Goal: Task Accomplishment & Management: Use online tool/utility

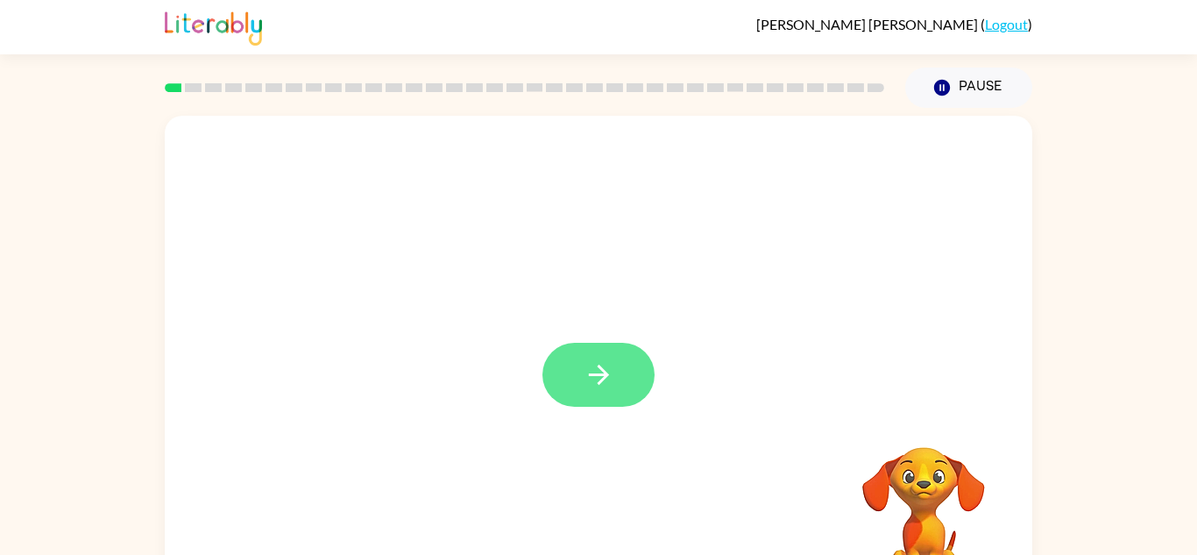
click at [588, 370] on icon "button" at bounding box center [599, 374] width 31 height 31
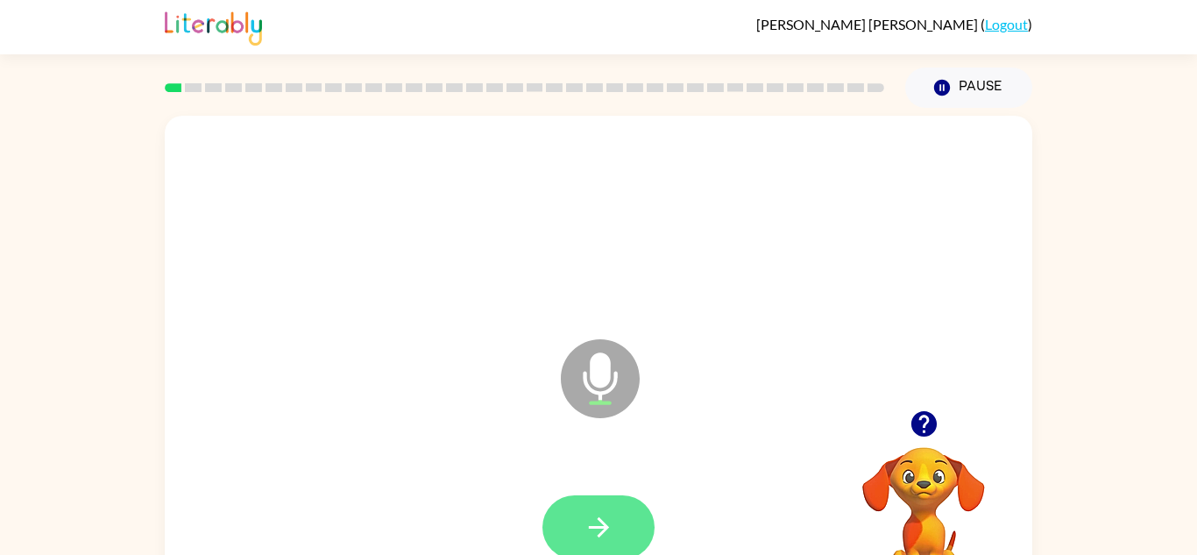
click at [614, 519] on button "button" at bounding box center [599, 527] width 112 height 64
click at [613, 522] on icon "button" at bounding box center [599, 527] width 31 height 31
click at [603, 519] on icon "button" at bounding box center [599, 527] width 31 height 31
click at [614, 517] on icon "button" at bounding box center [599, 527] width 31 height 31
click at [612, 513] on icon "button" at bounding box center [599, 527] width 31 height 31
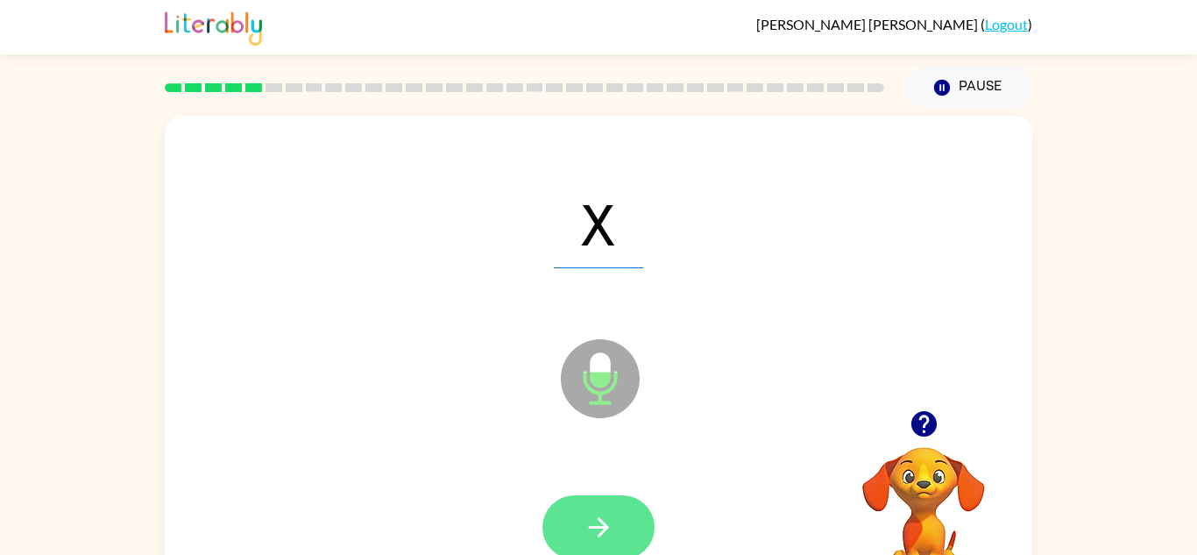
click at [601, 535] on icon "button" at bounding box center [598, 527] width 20 height 20
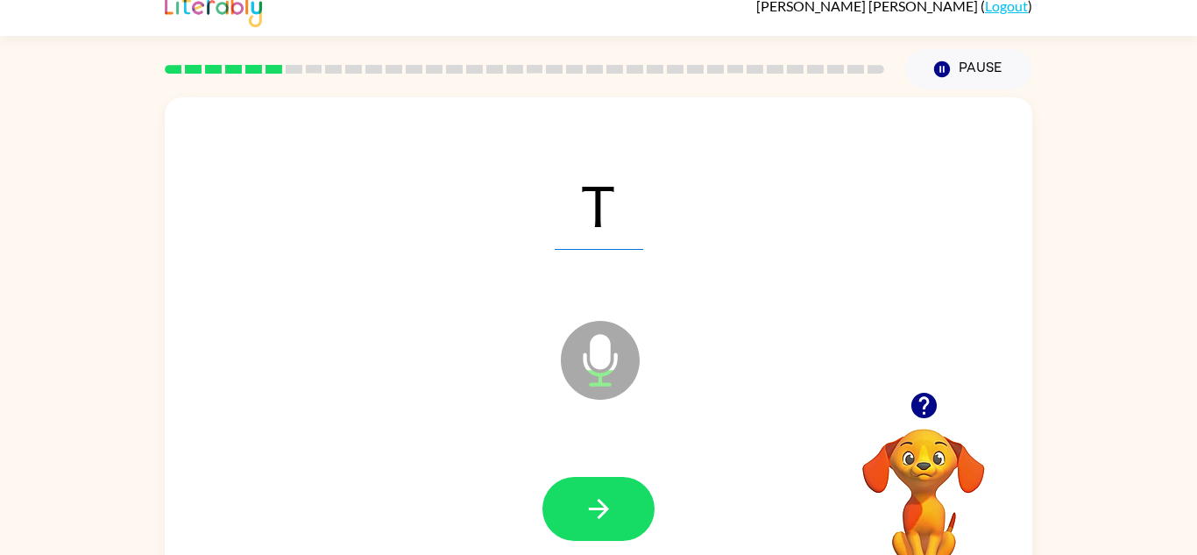
scroll to position [22, 0]
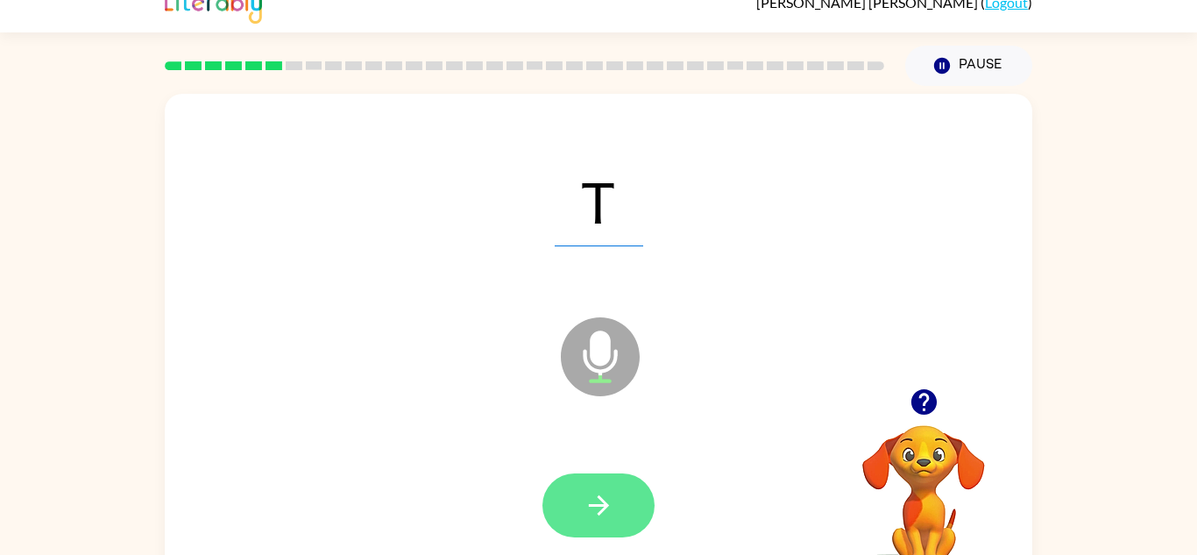
click at [617, 494] on button "button" at bounding box center [599, 505] width 112 height 64
click at [618, 507] on button "button" at bounding box center [599, 505] width 112 height 64
click at [600, 512] on icon "button" at bounding box center [598, 505] width 20 height 20
click at [622, 483] on button "button" at bounding box center [599, 505] width 112 height 64
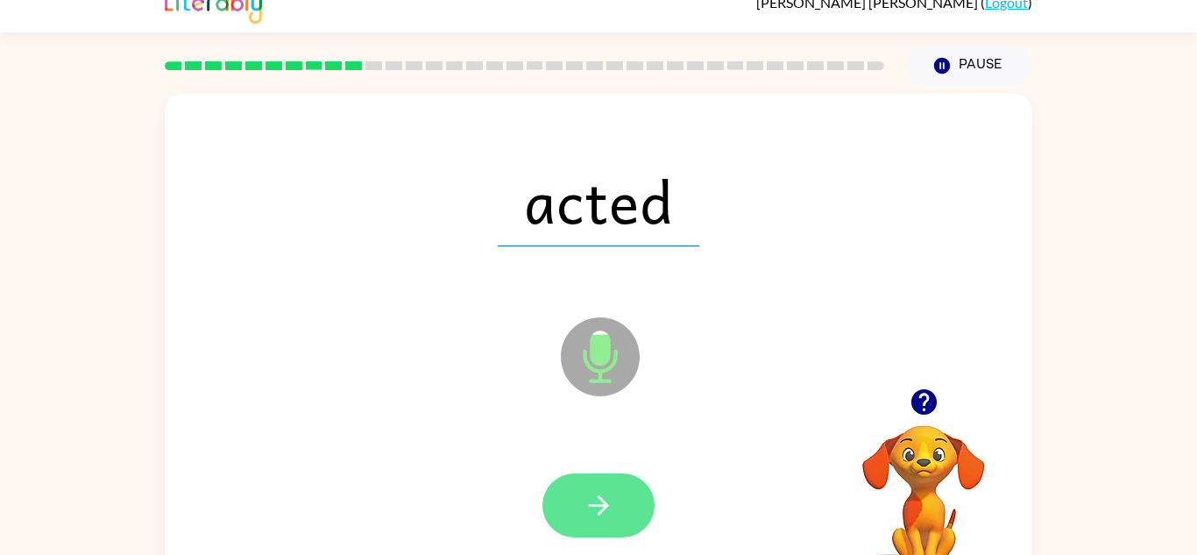
click at [606, 494] on icon "button" at bounding box center [599, 505] width 31 height 31
click at [618, 497] on button "button" at bounding box center [599, 505] width 112 height 64
click at [607, 490] on icon "button" at bounding box center [599, 505] width 31 height 31
click at [610, 522] on button "button" at bounding box center [599, 505] width 112 height 64
click at [593, 503] on icon "button" at bounding box center [599, 505] width 31 height 31
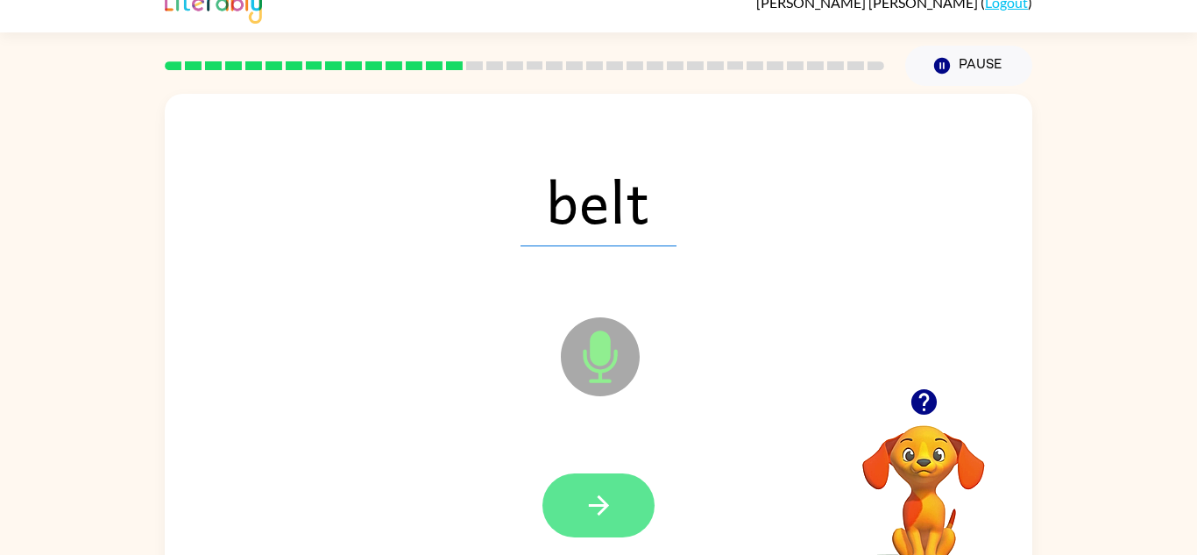
click at [593, 511] on icon "button" at bounding box center [599, 505] width 31 height 31
click at [627, 501] on button "button" at bounding box center [599, 505] width 112 height 64
click at [607, 510] on icon "button" at bounding box center [599, 505] width 31 height 31
click at [592, 512] on icon "button" at bounding box center [599, 505] width 31 height 31
click at [600, 509] on icon "button" at bounding box center [599, 505] width 31 height 31
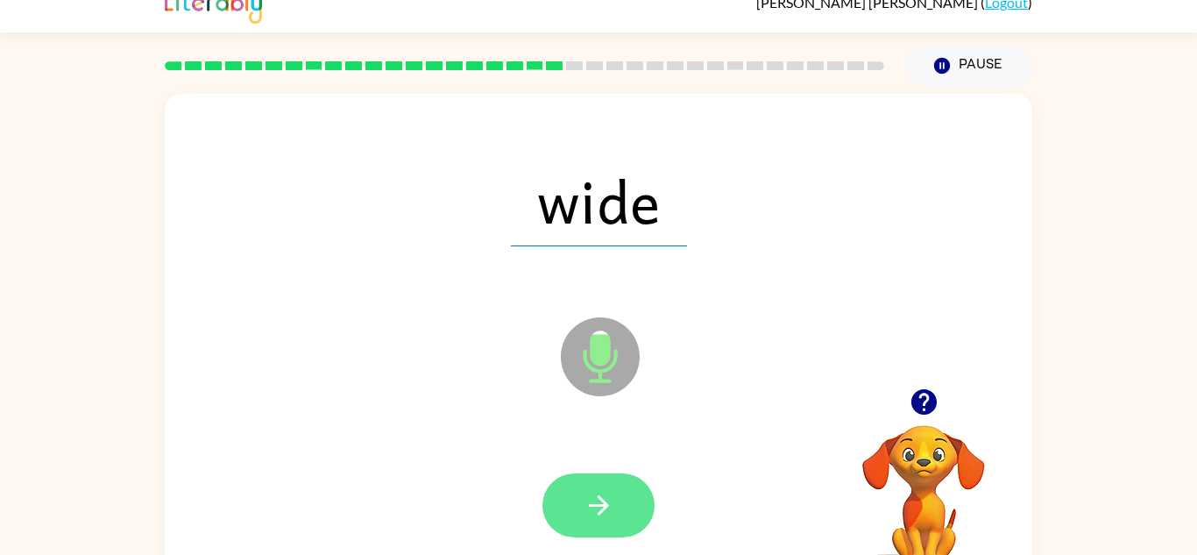
click at [607, 520] on icon "button" at bounding box center [599, 505] width 31 height 31
click at [603, 512] on icon "button" at bounding box center [599, 505] width 31 height 31
click at [595, 519] on icon "button" at bounding box center [599, 505] width 31 height 31
click at [610, 529] on button "button" at bounding box center [599, 505] width 112 height 64
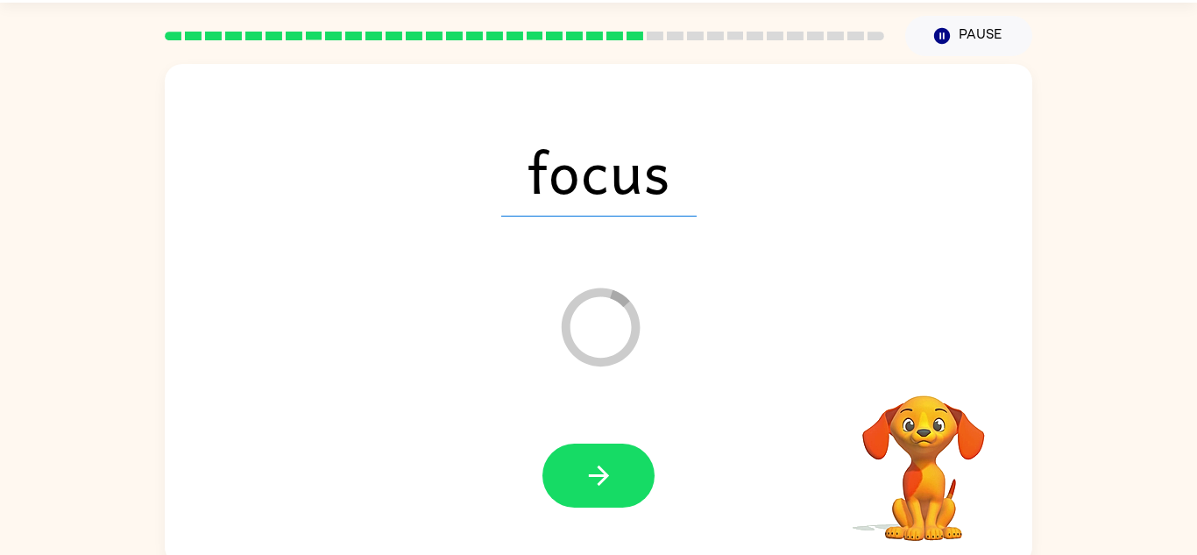
scroll to position [61, 0]
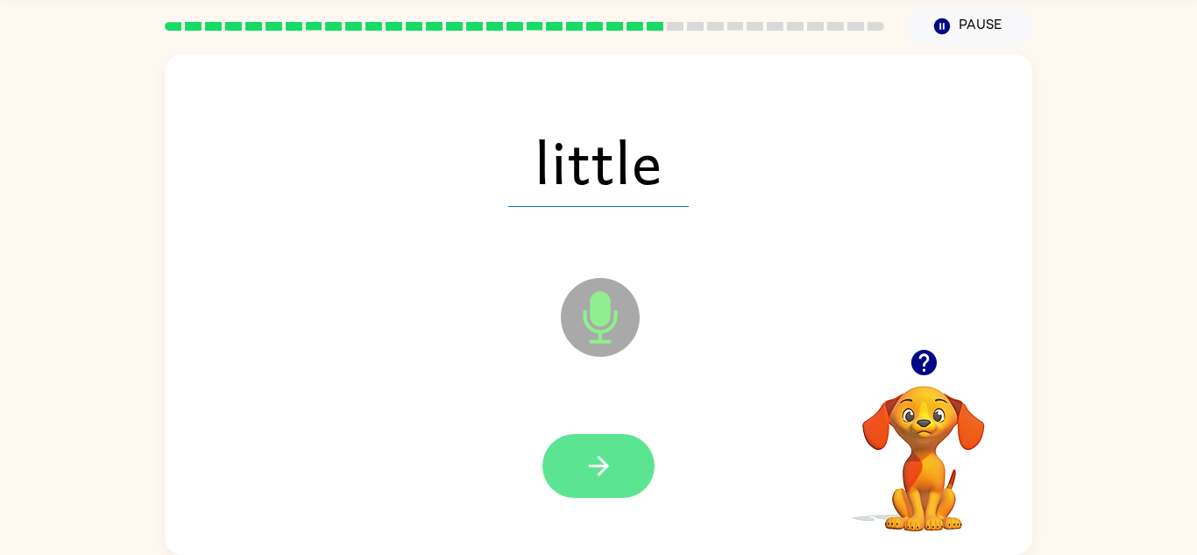
click at [614, 463] on icon "button" at bounding box center [599, 466] width 31 height 31
click at [601, 471] on icon "button" at bounding box center [598, 466] width 20 height 20
click at [603, 479] on icon "button" at bounding box center [599, 466] width 31 height 31
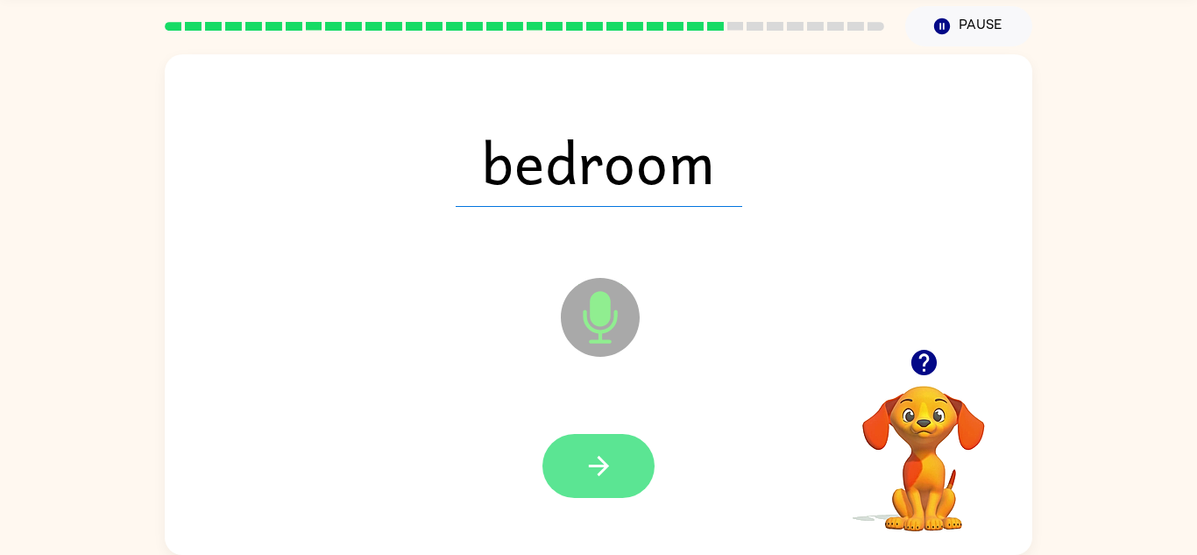
click at [605, 467] on icon "button" at bounding box center [598, 466] width 20 height 20
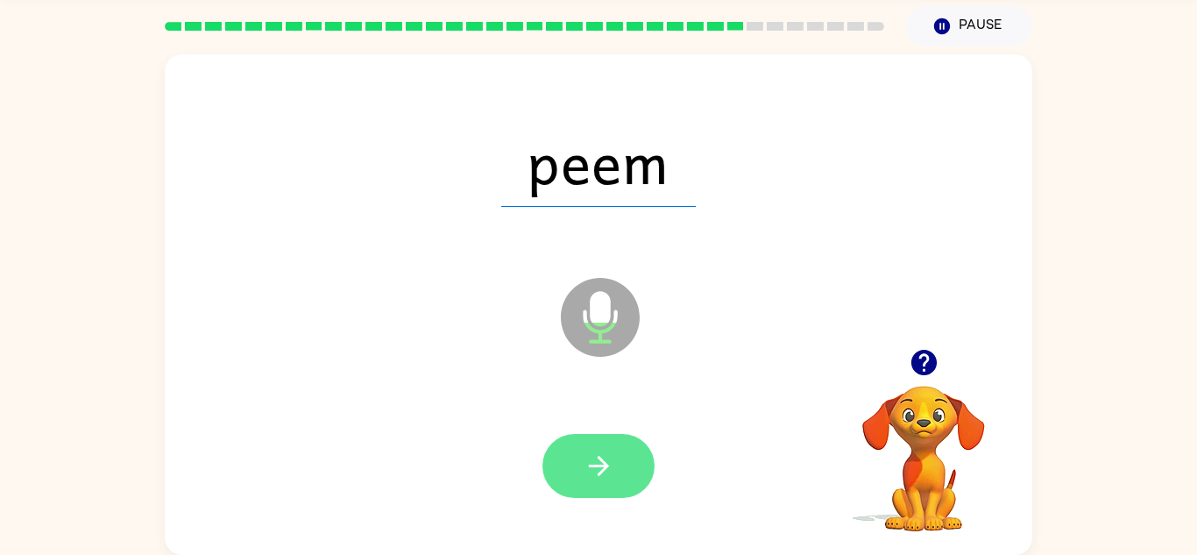
click at [613, 493] on button "button" at bounding box center [599, 466] width 112 height 64
click at [604, 464] on icon "button" at bounding box center [598, 466] width 20 height 20
click at [600, 475] on icon "button" at bounding box center [598, 466] width 20 height 20
click at [590, 468] on icon "button" at bounding box center [599, 466] width 31 height 31
click at [603, 459] on icon "button" at bounding box center [599, 466] width 31 height 31
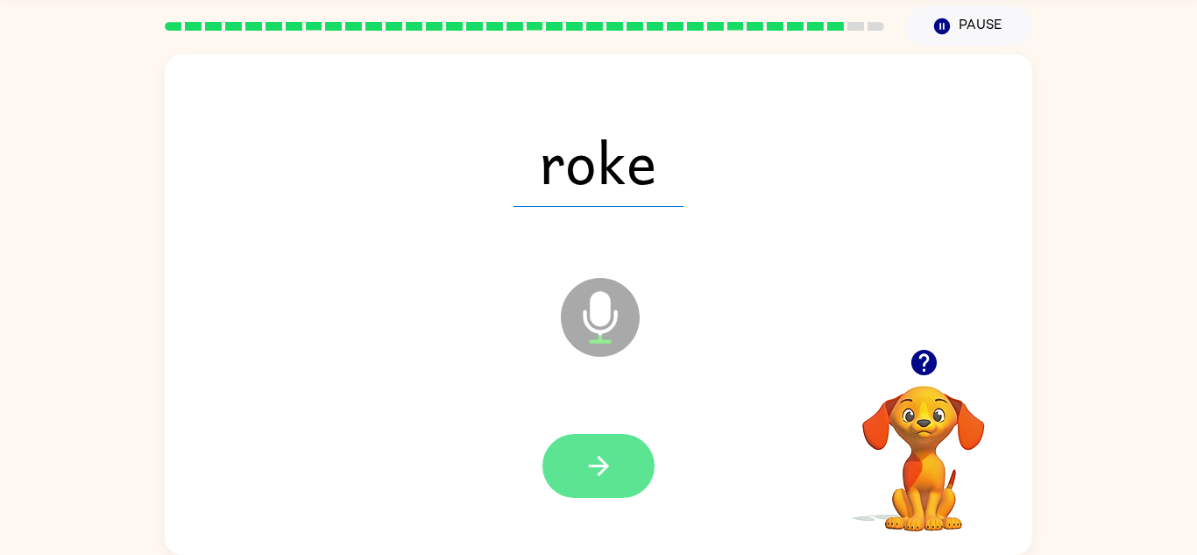
click at [614, 475] on icon "button" at bounding box center [599, 466] width 31 height 31
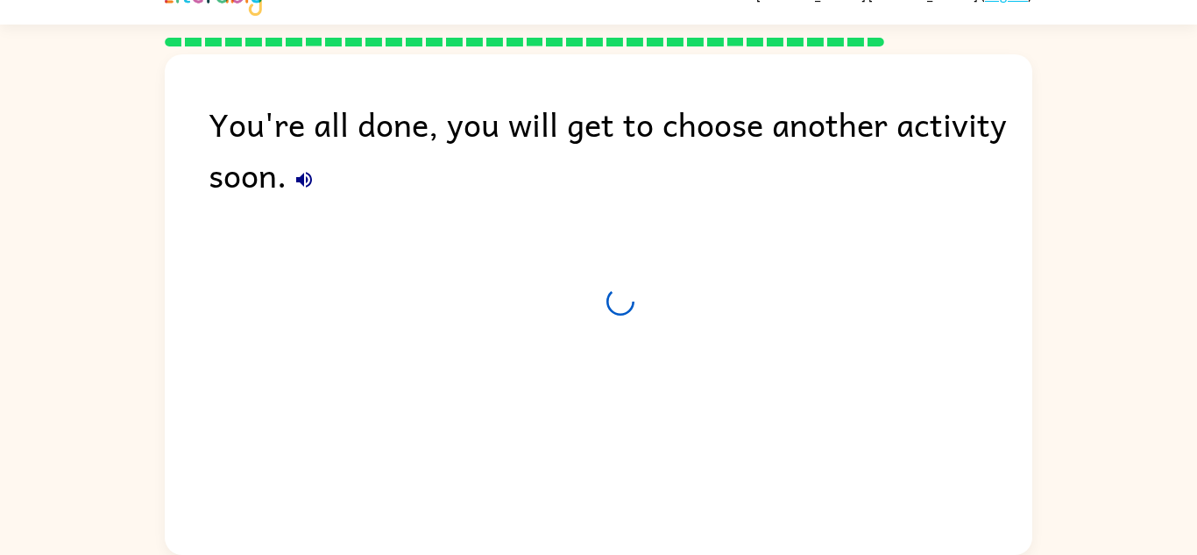
scroll to position [30, 0]
